Goal: Task Accomplishment & Management: Use online tool/utility

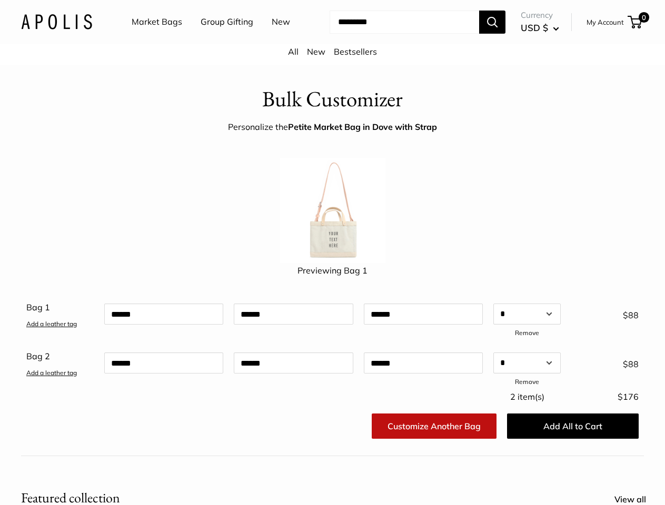
click at [332, 253] on img at bounding box center [332, 210] width 105 height 105
click at [332, 34] on input "Search..." at bounding box center [405, 22] width 150 height 23
click at [217, 39] on ul "Market Bags Group Gifting New" at bounding box center [220, 22] width 177 height 34
click at [395, 34] on input "Search..." at bounding box center [405, 22] width 150 height 23
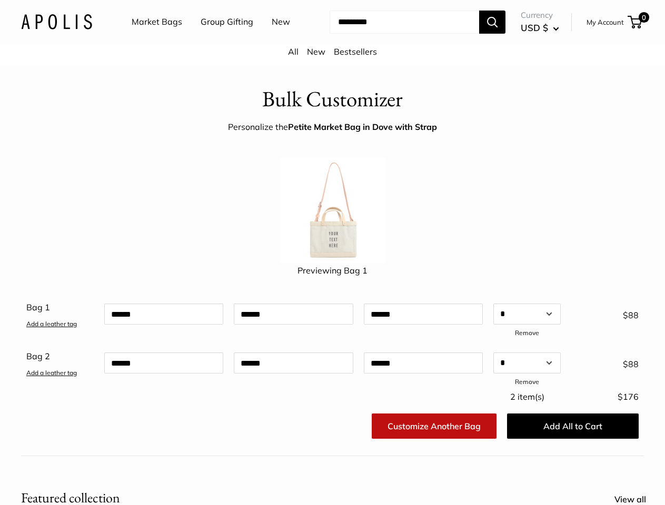
click at [332, 357] on div "Bag 1 Add a leather tag Qty Add a leather tag * * * * * * * * * ** ** ** ** ** …" at bounding box center [332, 345] width 612 height 90
click at [52, 328] on link "Add a leather tag" at bounding box center [51, 324] width 51 height 8
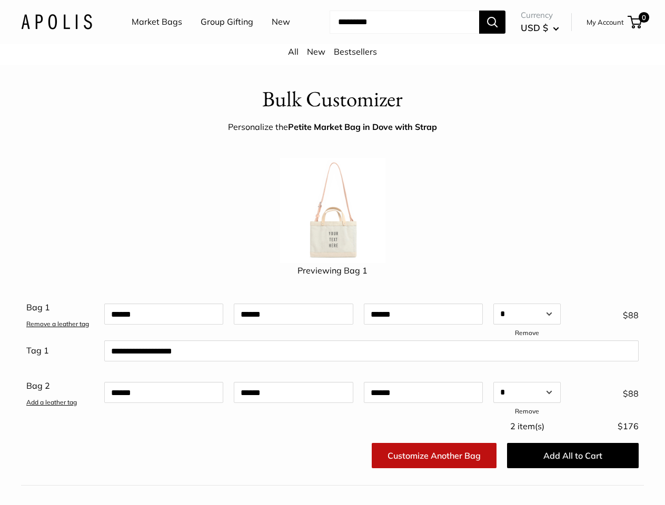
click at [527, 337] on link "Remove" at bounding box center [527, 333] width 24 height 8
